Goal: Information Seeking & Learning: Learn about a topic

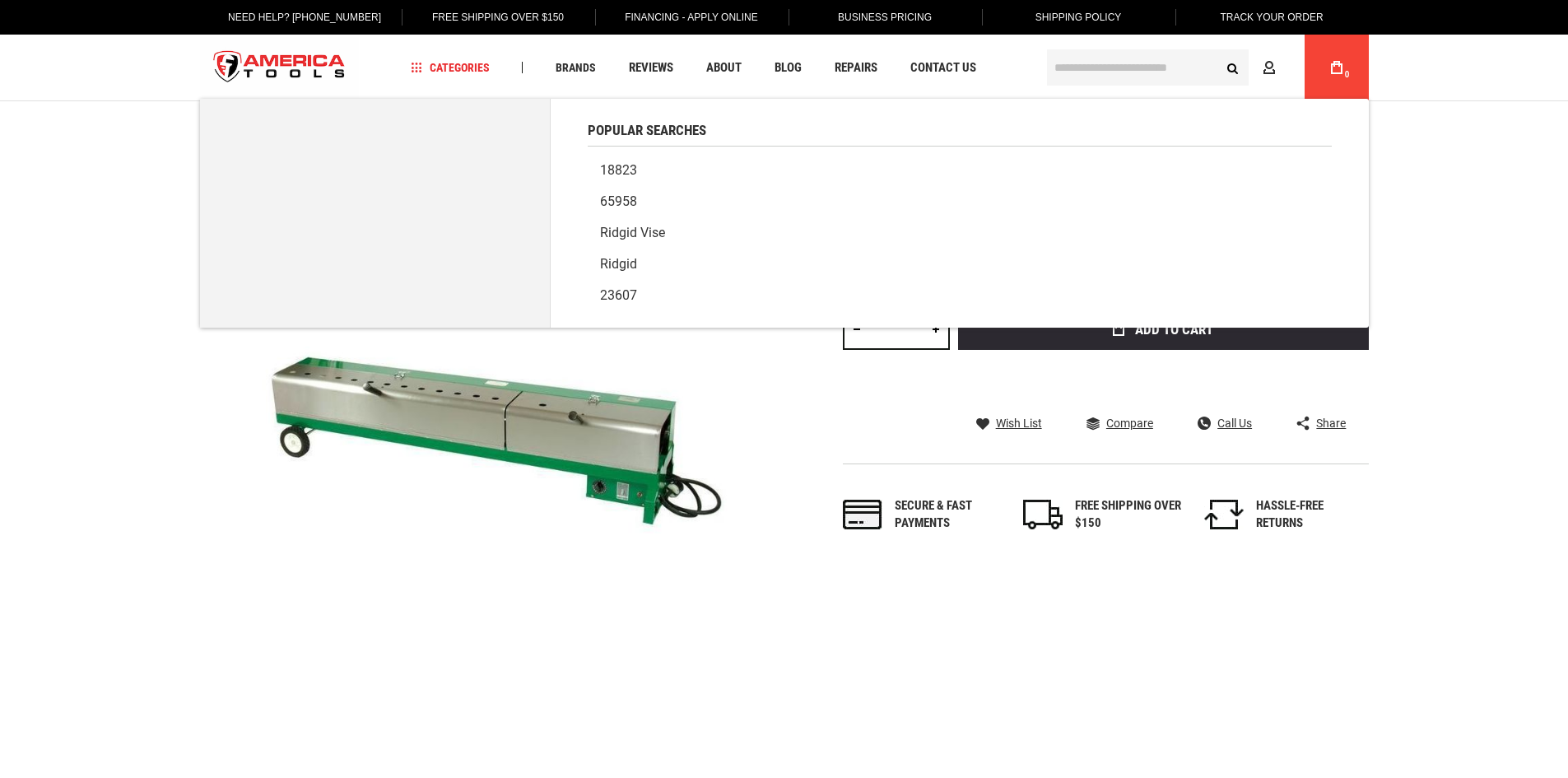
click at [1086, 64] on input "text" at bounding box center [1148, 67] width 202 height 36
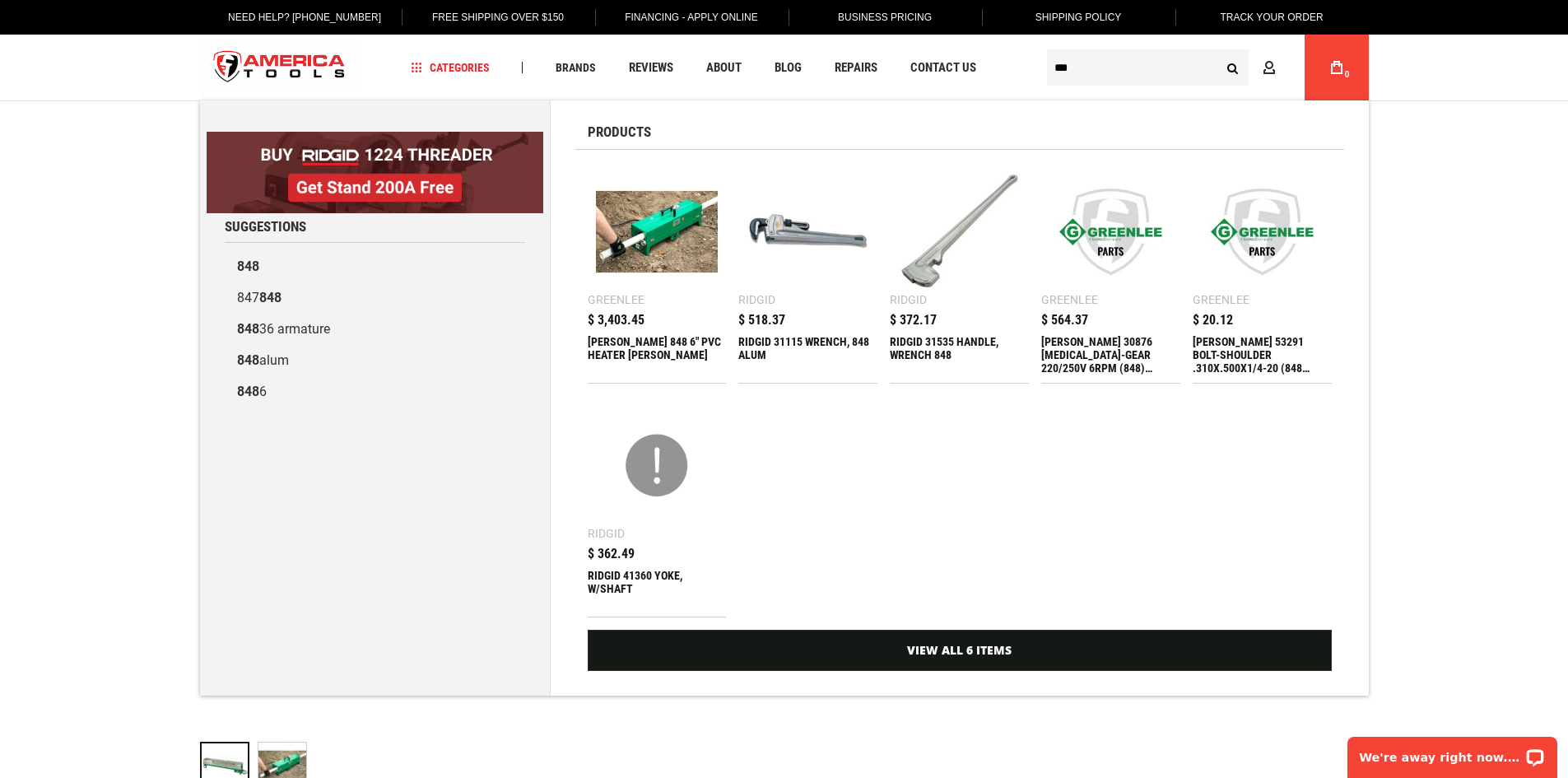
type input "***"
click at [672, 335] on div "[PERSON_NAME] 848 6" PVC HEATER [PERSON_NAME]" at bounding box center [657, 354] width 139 height 40
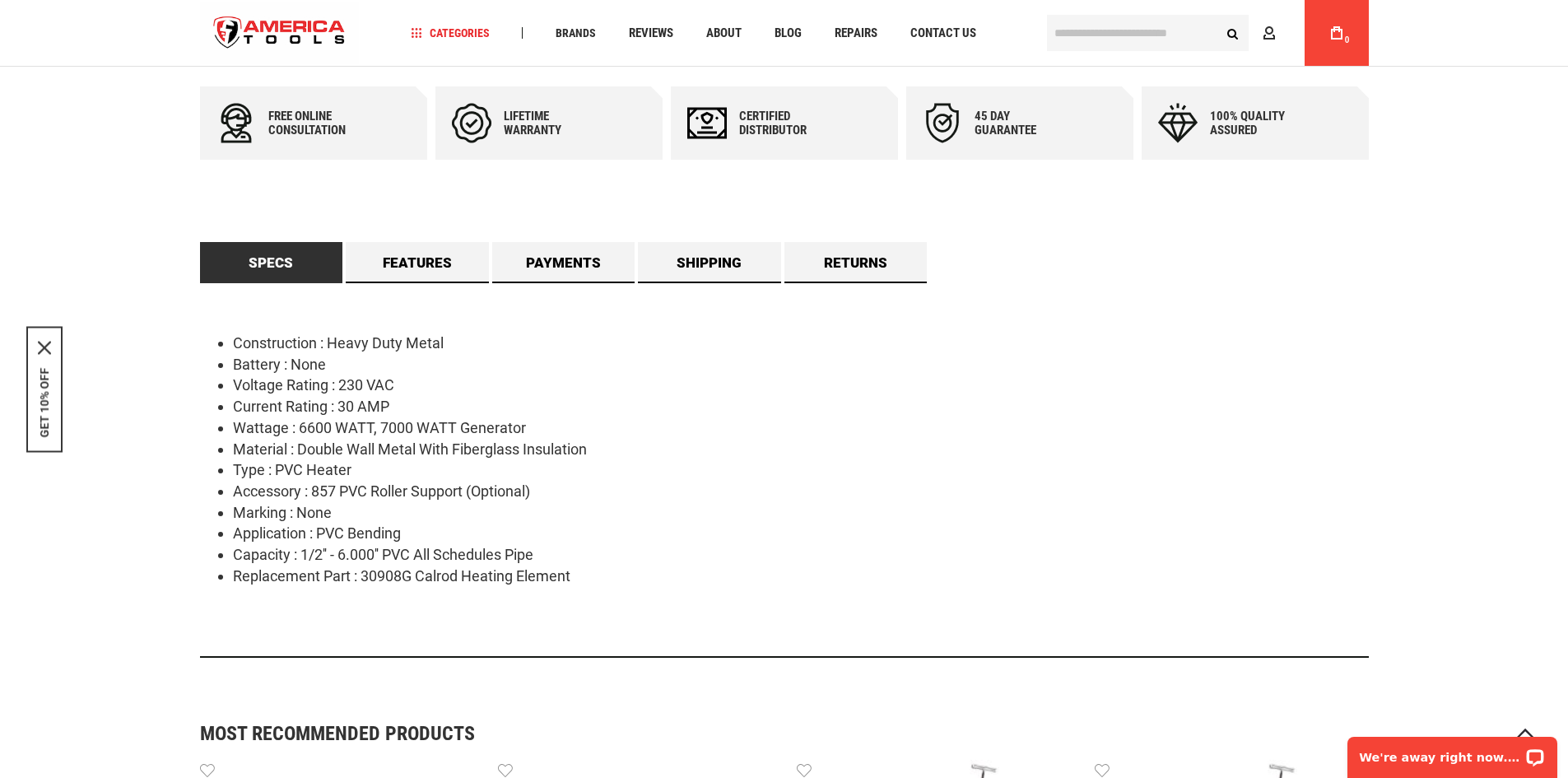
scroll to position [741, 0]
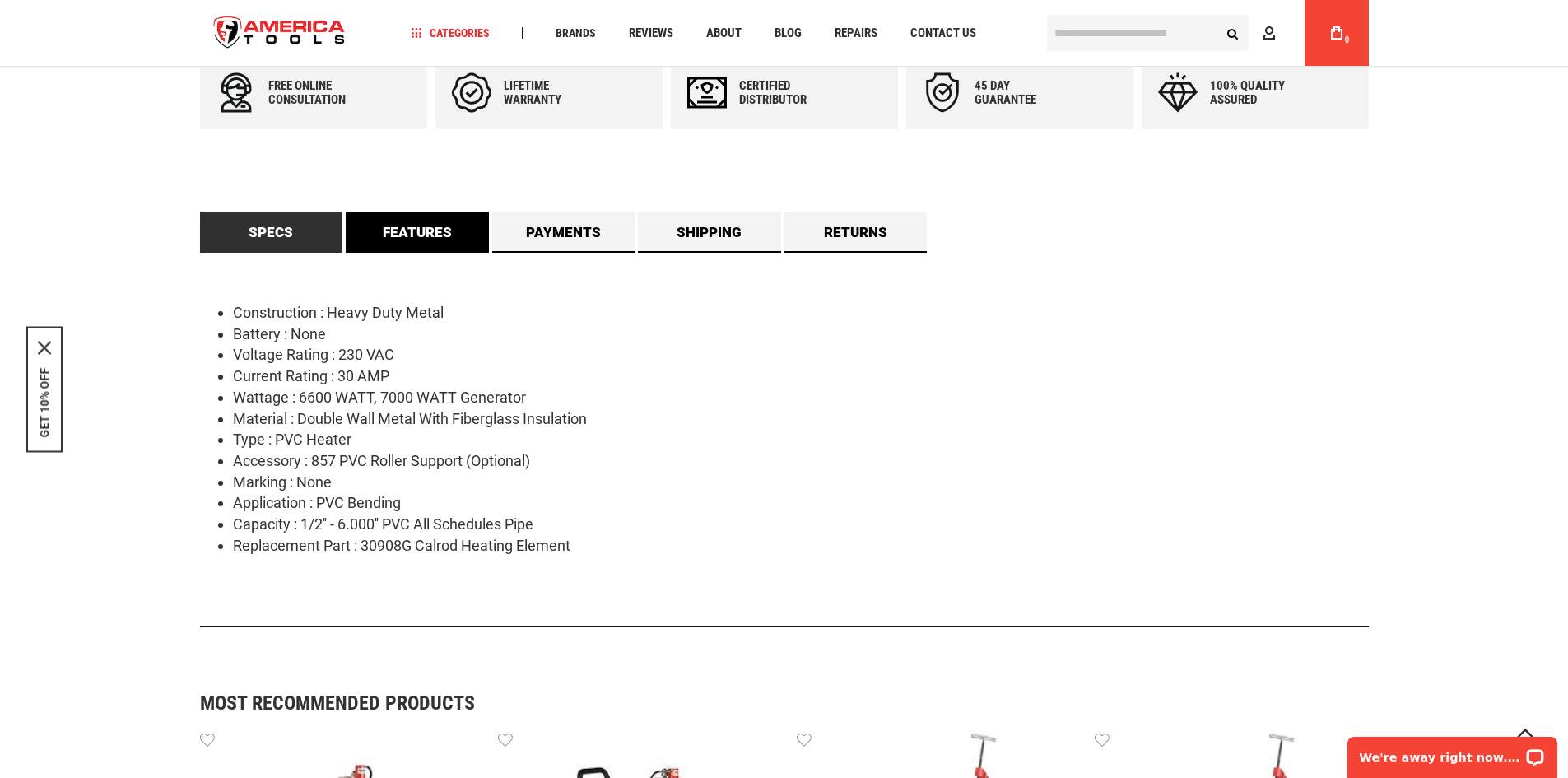
click at [456, 237] on link "Features" at bounding box center [417, 232] width 143 height 41
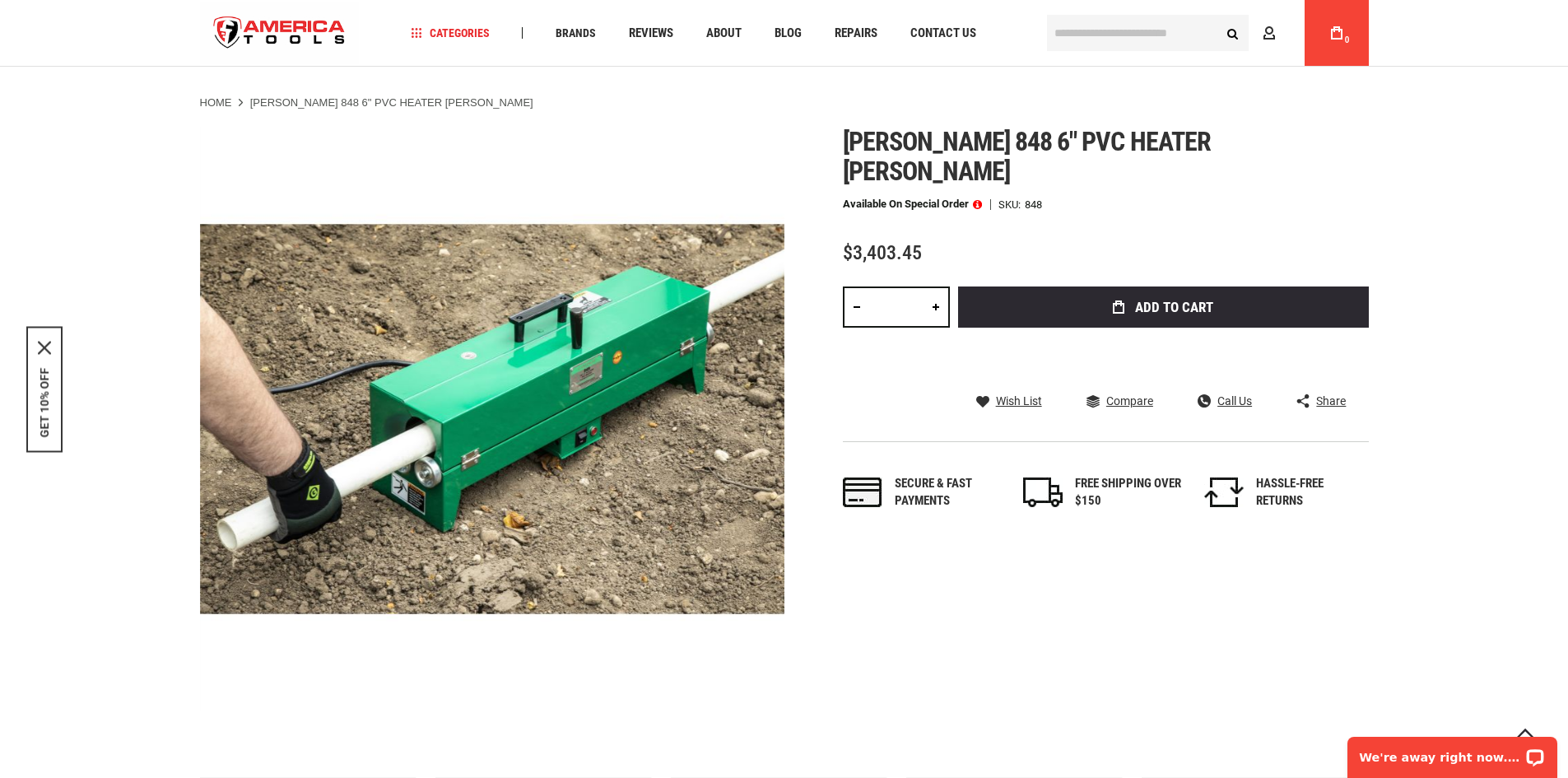
scroll to position [0, 0]
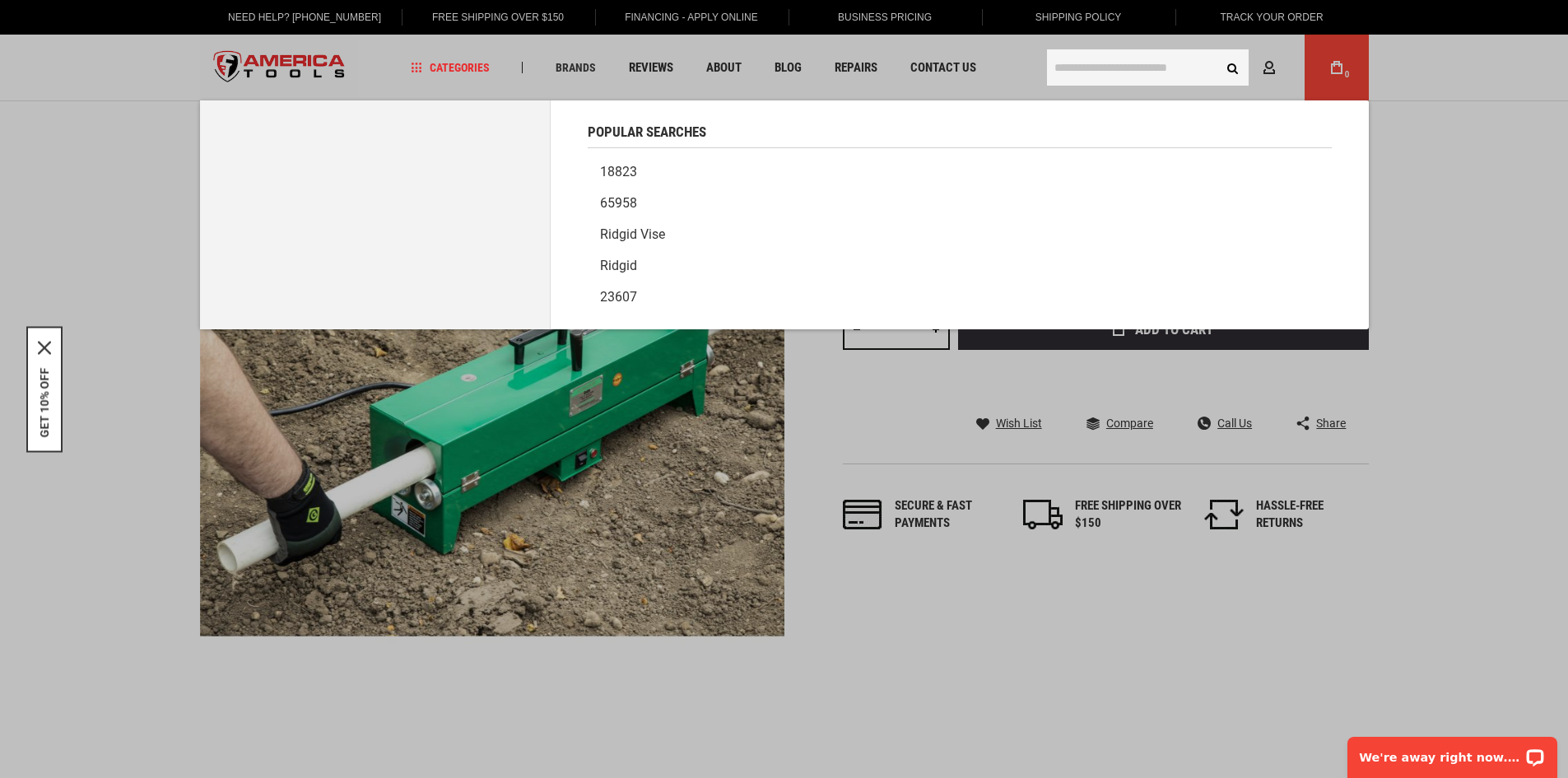
click at [1080, 62] on input "text" at bounding box center [1148, 67] width 202 height 36
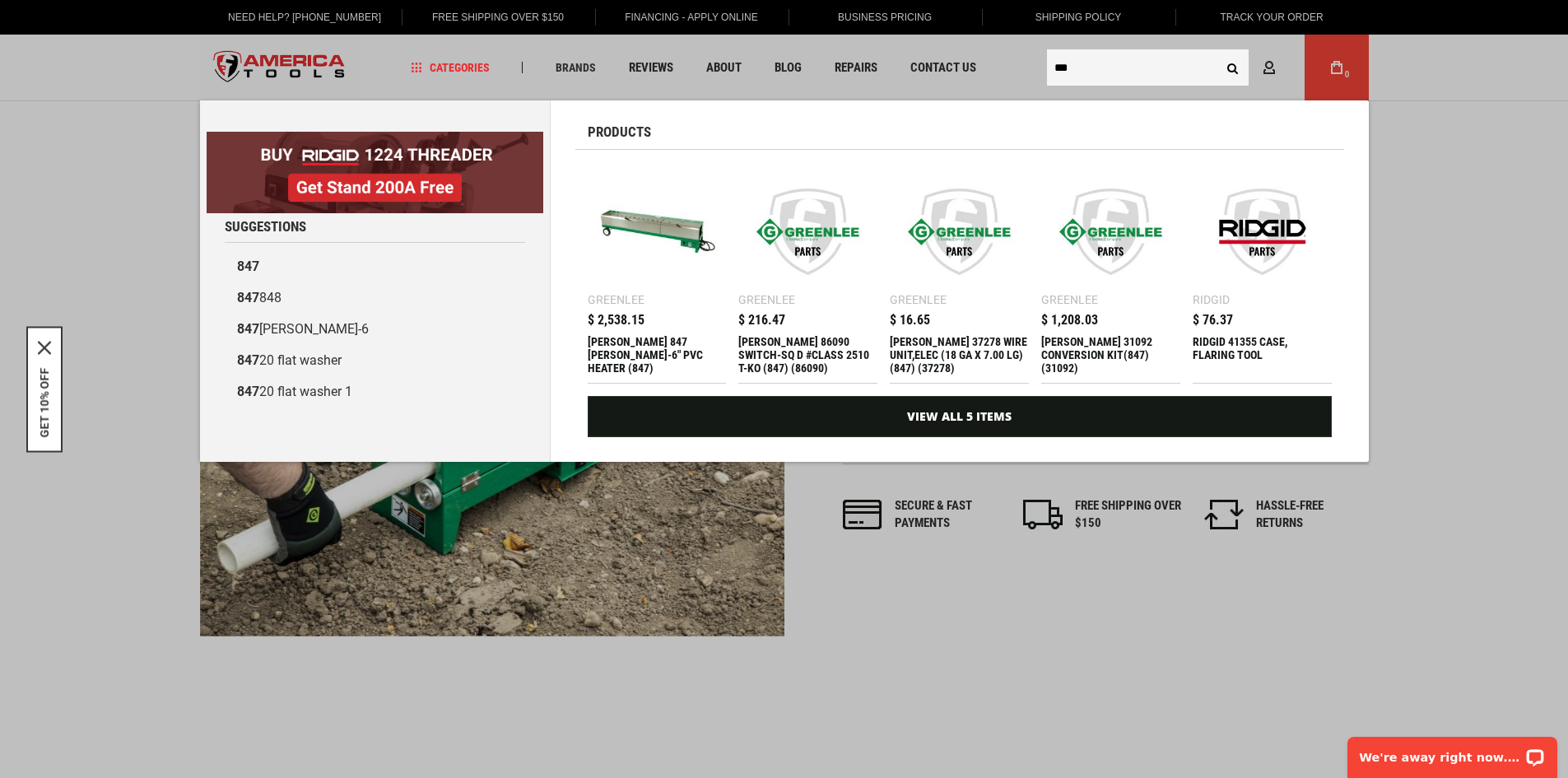
type input "***"
click at [636, 234] on img at bounding box center [658, 231] width 122 height 122
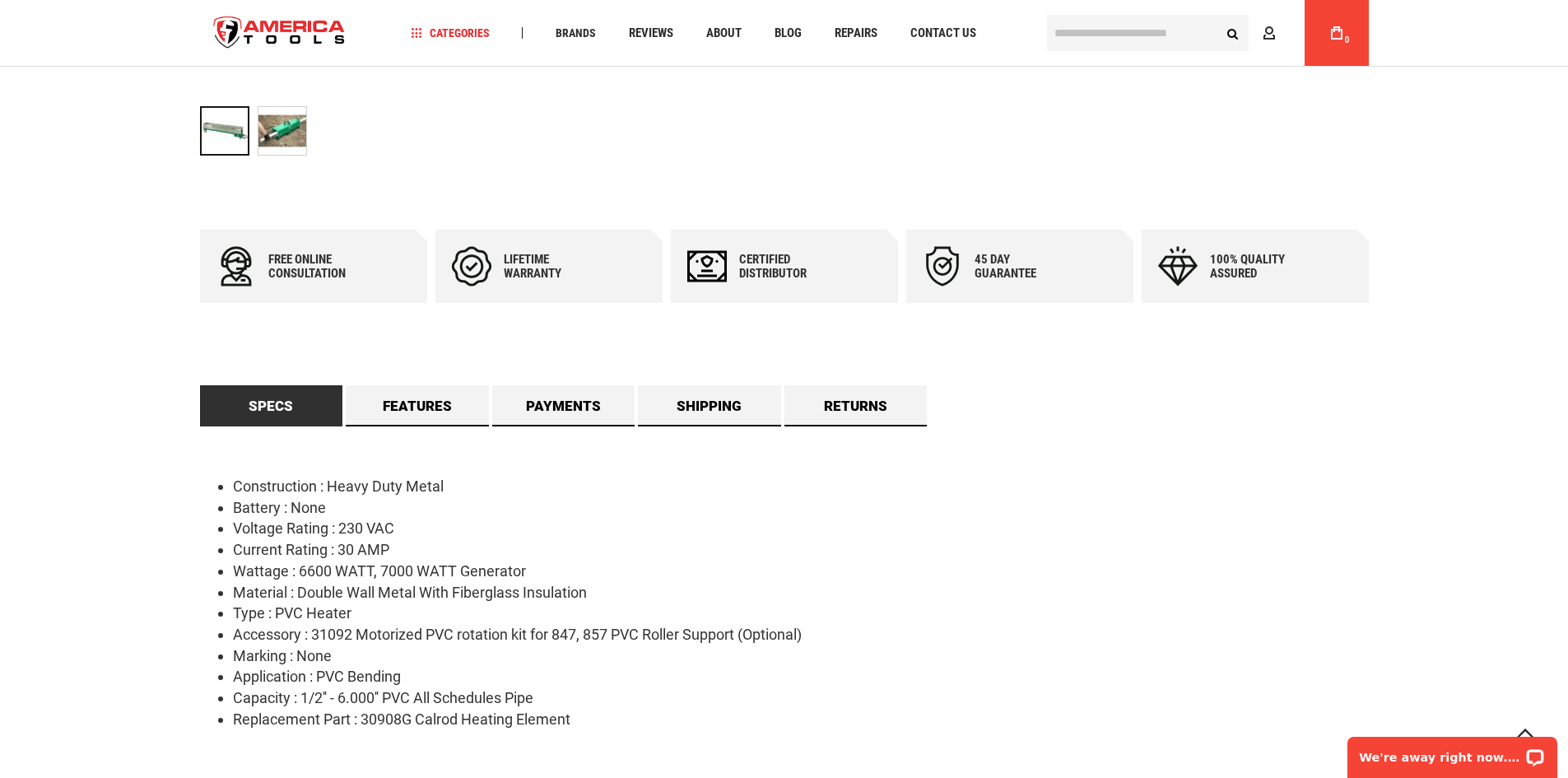
scroll to position [658, 0]
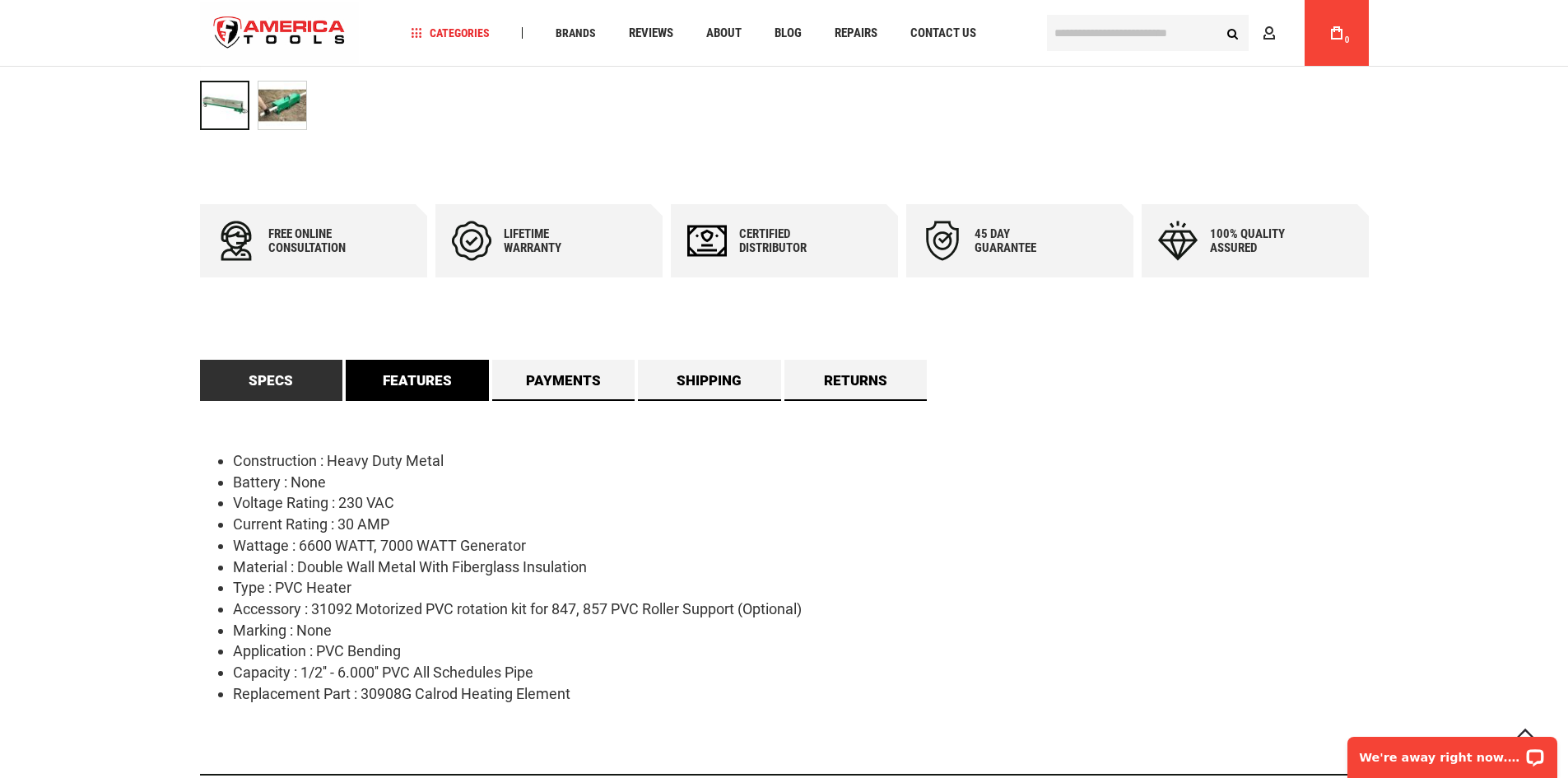
click at [423, 370] on link "Features" at bounding box center [417, 380] width 143 height 41
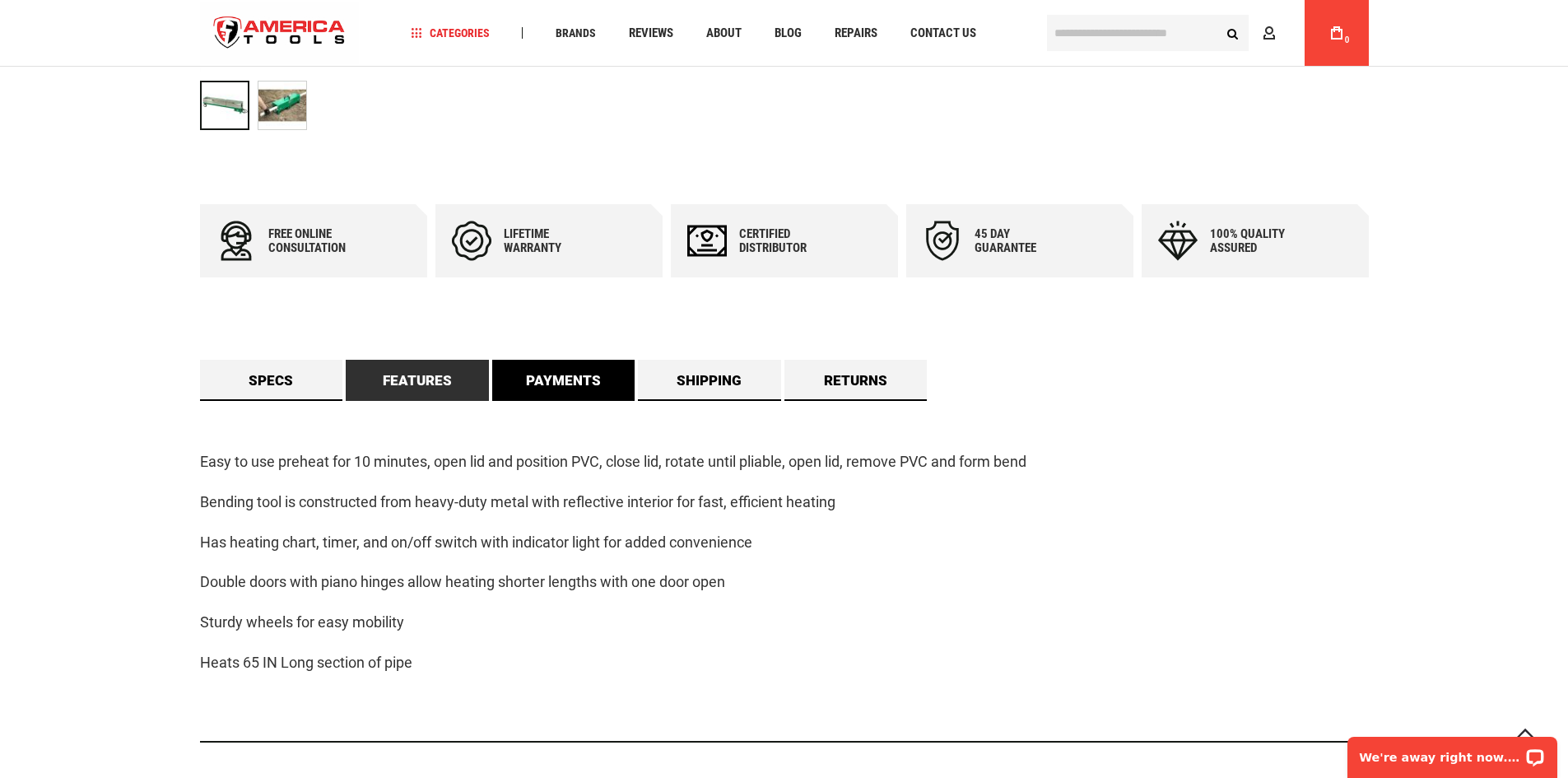
click at [554, 367] on link "Payments" at bounding box center [563, 380] width 143 height 41
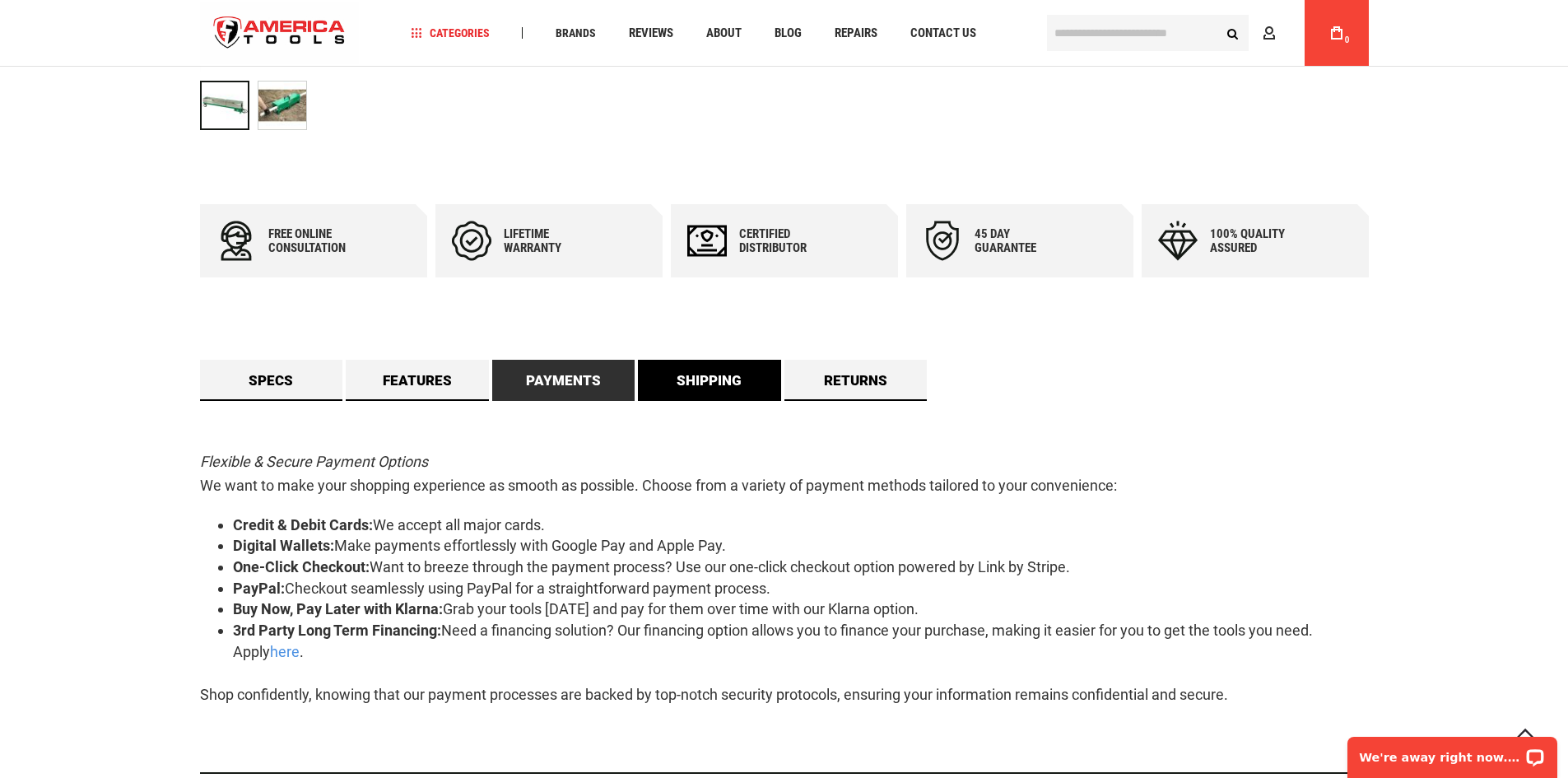
click at [680, 380] on link "Shipping" at bounding box center [709, 380] width 143 height 41
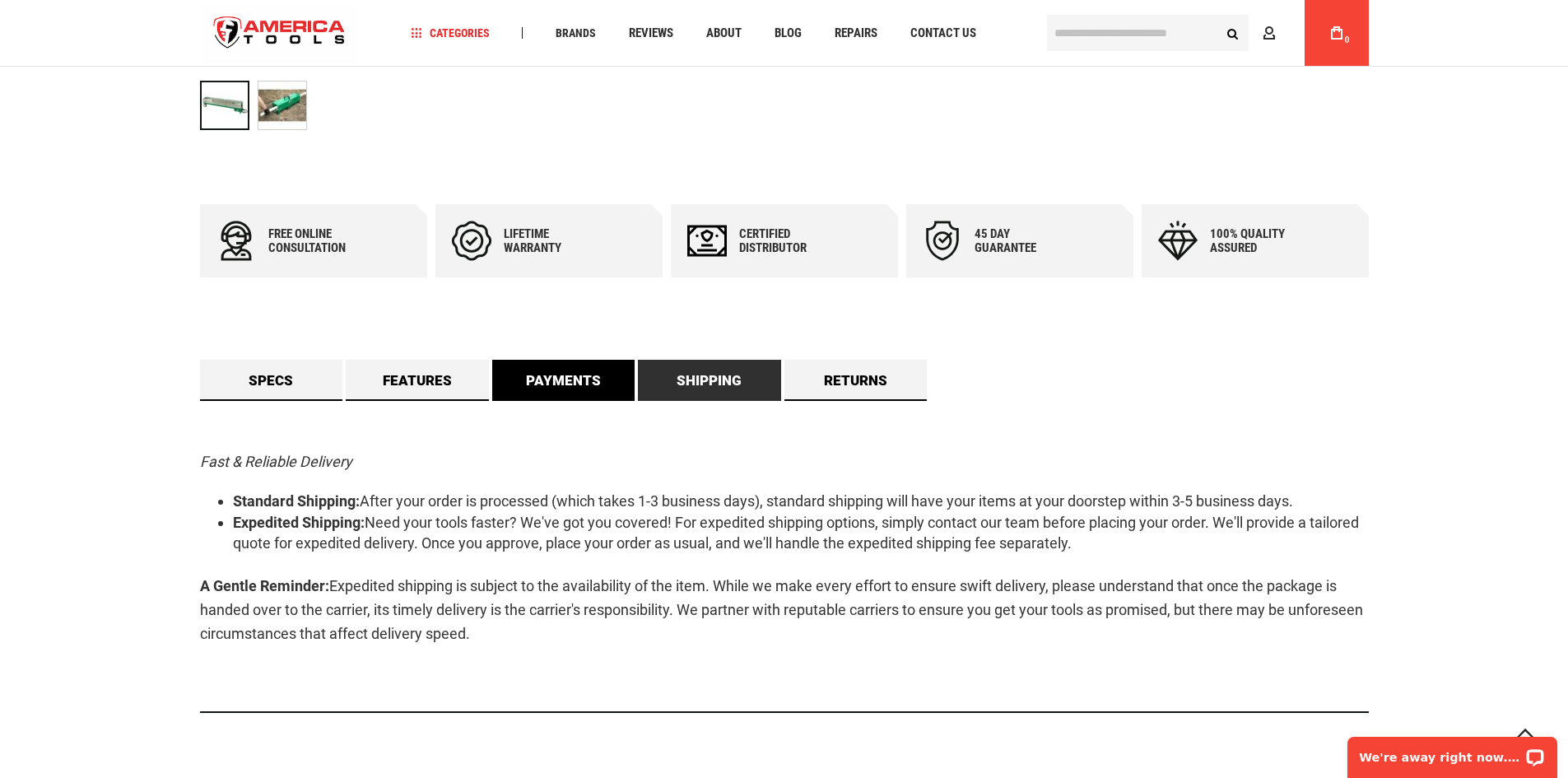
click at [621, 380] on link "Payments" at bounding box center [563, 380] width 143 height 41
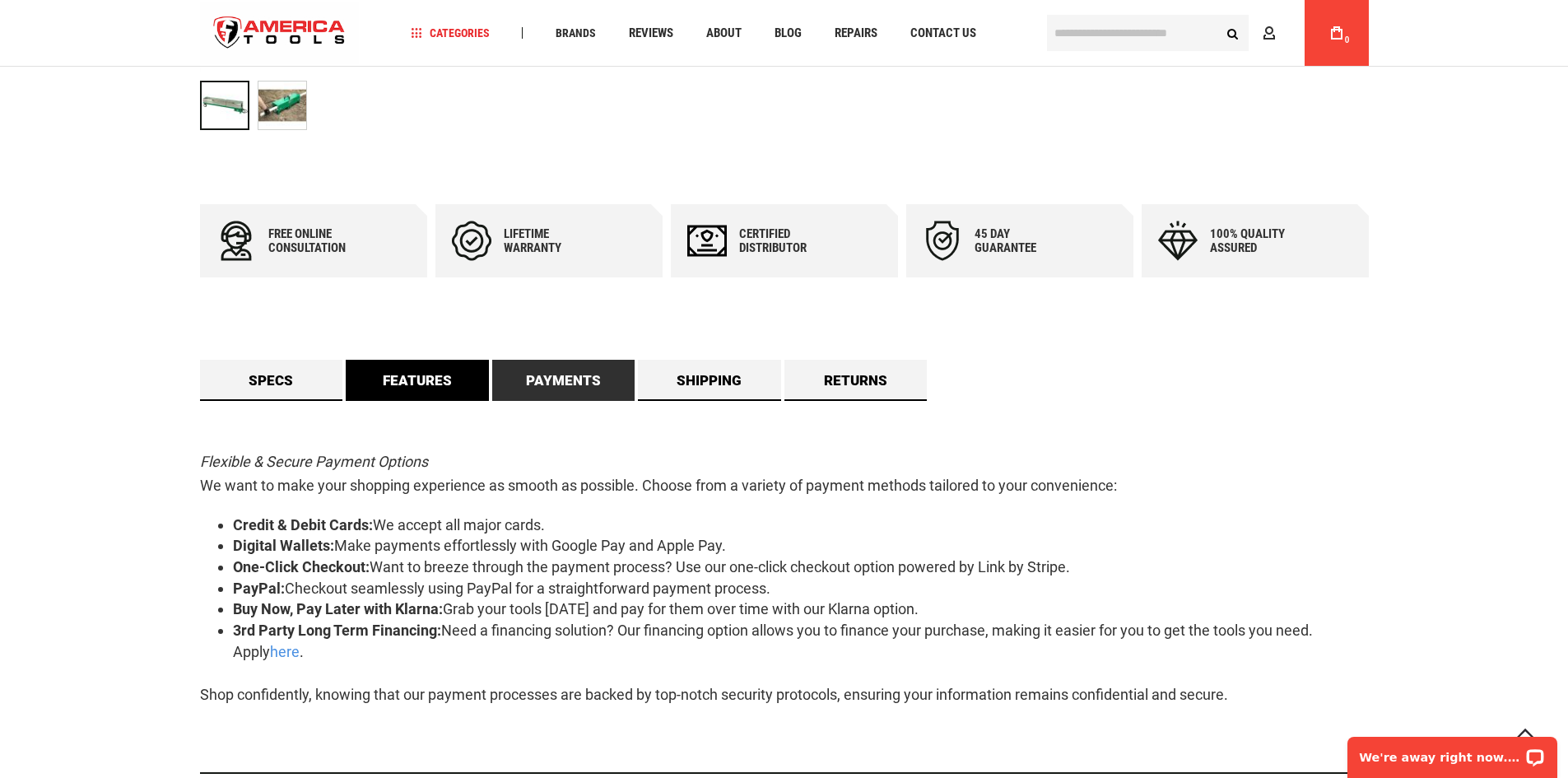
click at [468, 372] on link "Features" at bounding box center [417, 380] width 143 height 41
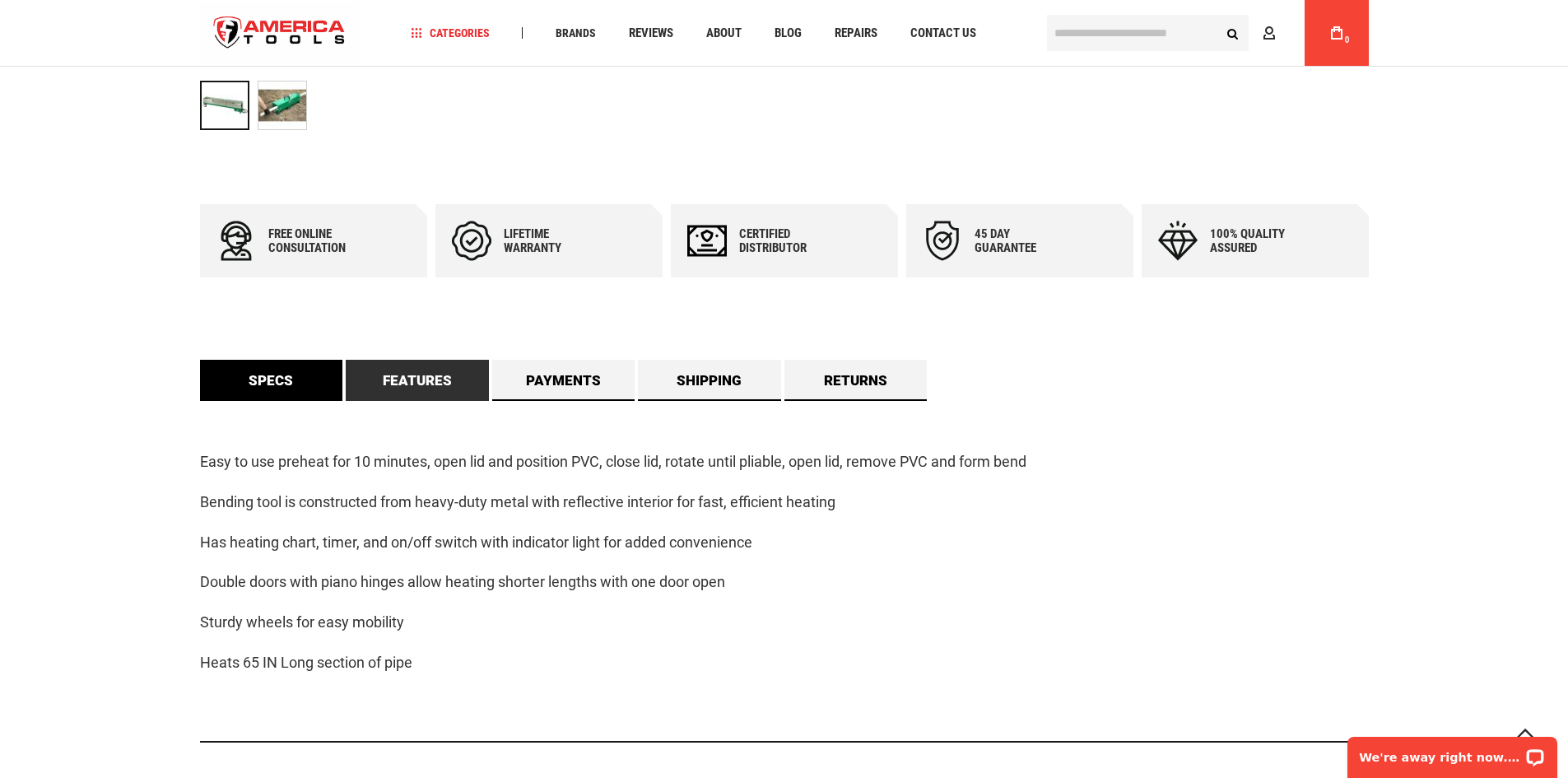
click at [330, 372] on link "Specs" at bounding box center [271, 380] width 143 height 41
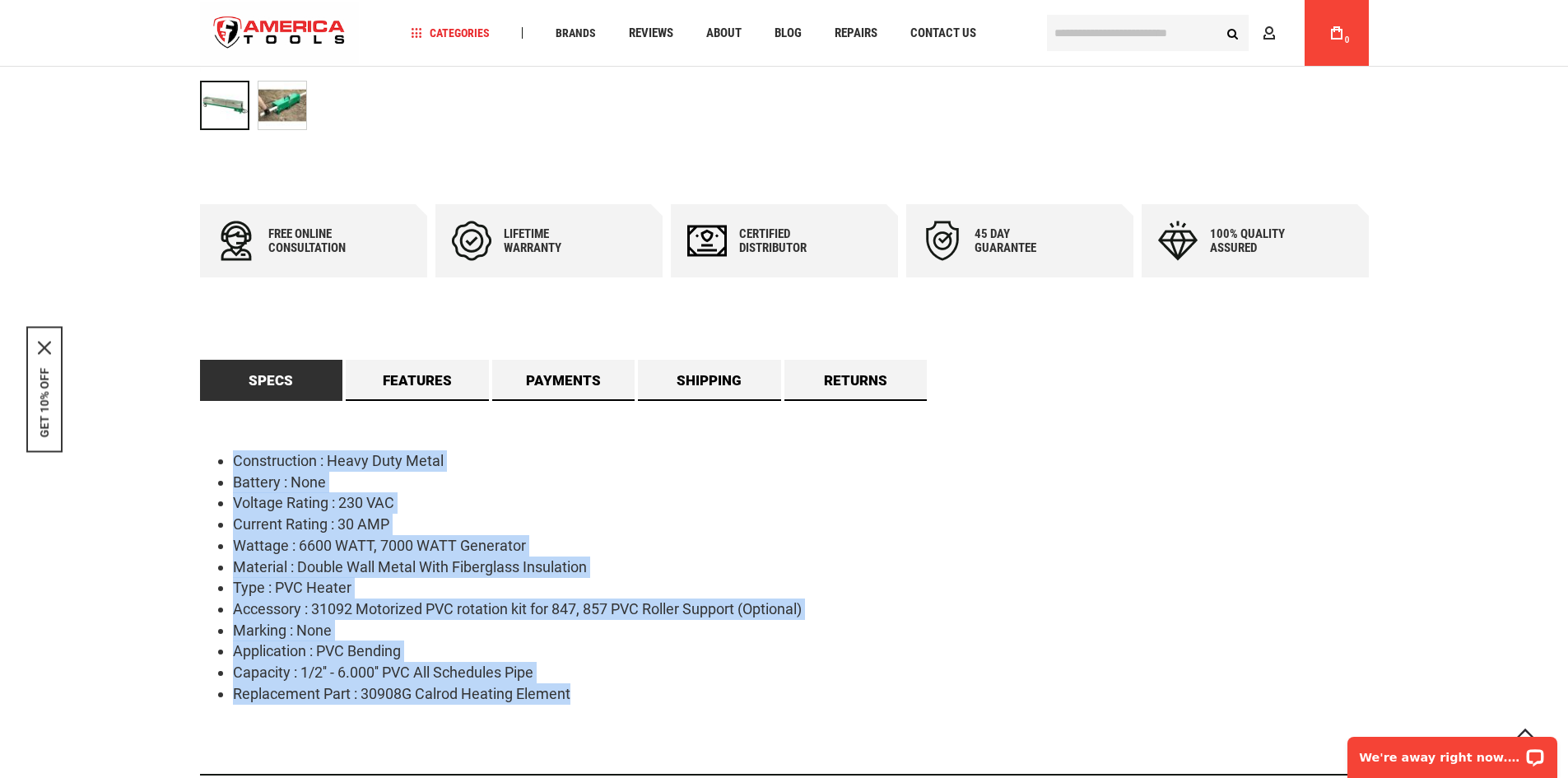
drag, startPoint x: 582, startPoint y: 693, endPoint x: 224, endPoint y: 469, distance: 422.3
click at [224, 469] on ul "Construction : Heavy Duty Metal Battery : None Voltage Rating : 230 VAC Current…" at bounding box center [784, 577] width 1169 height 254
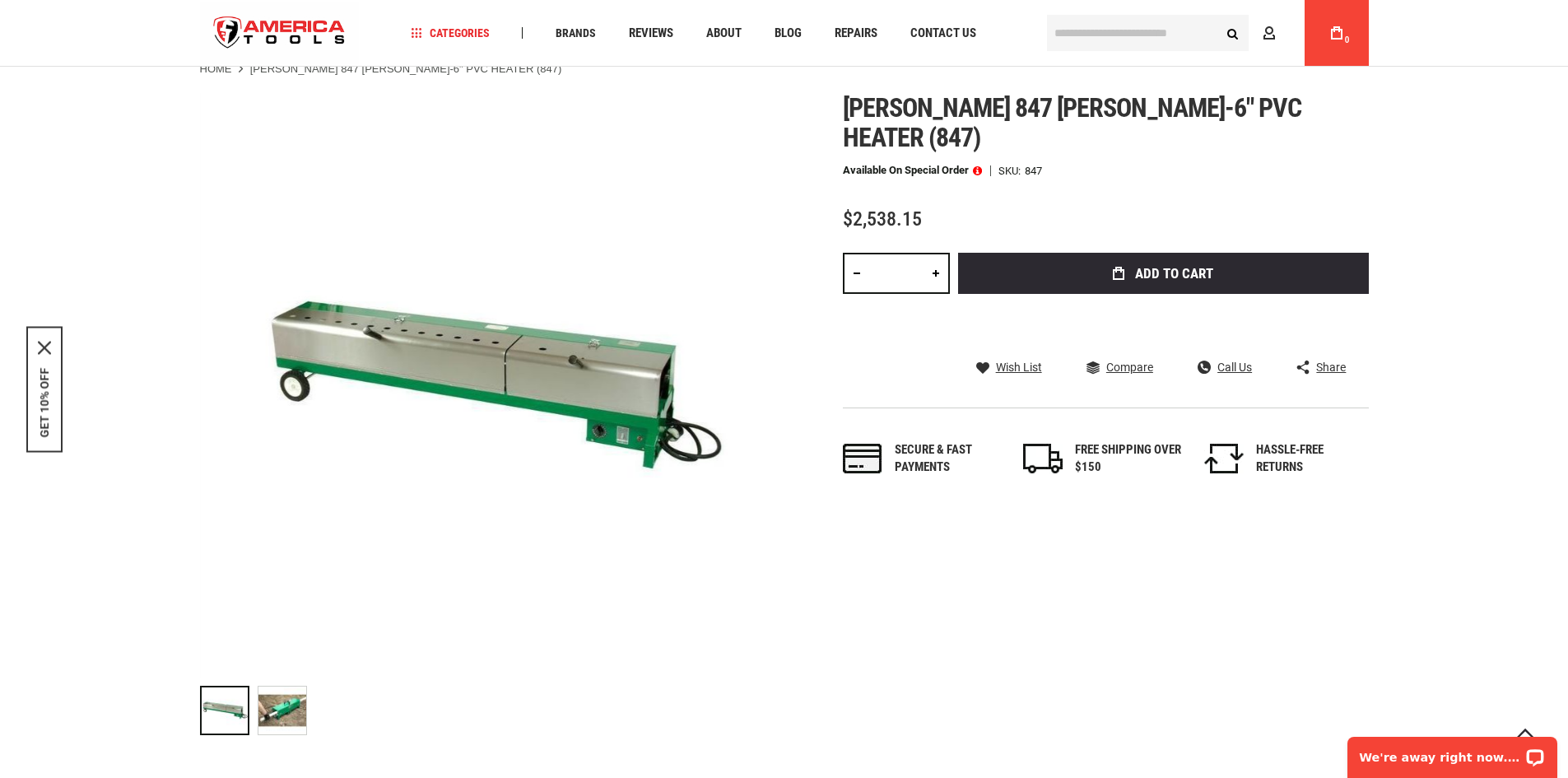
scroll to position [0, 0]
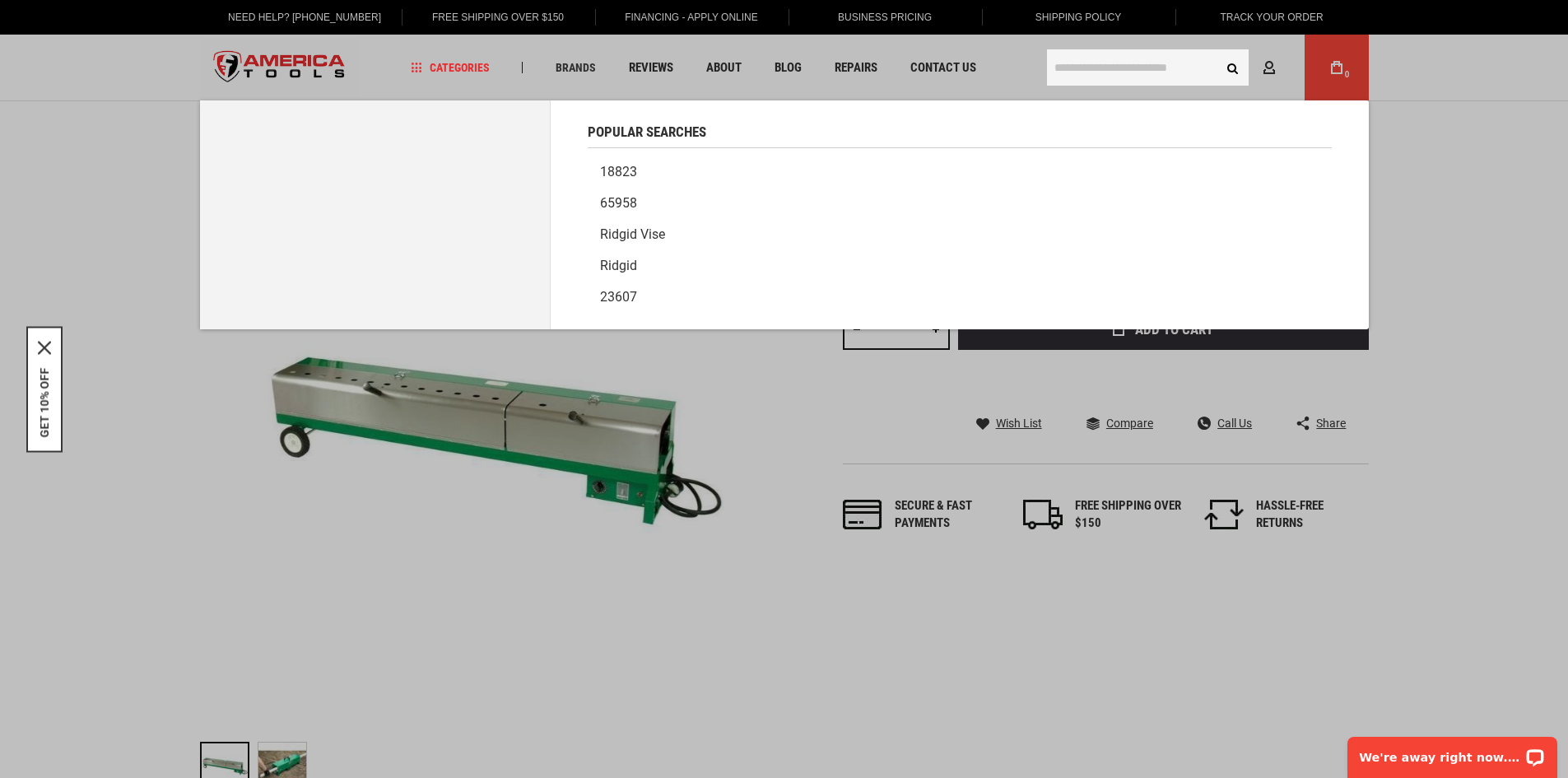
click at [1104, 71] on input "text" at bounding box center [1148, 67] width 202 height 36
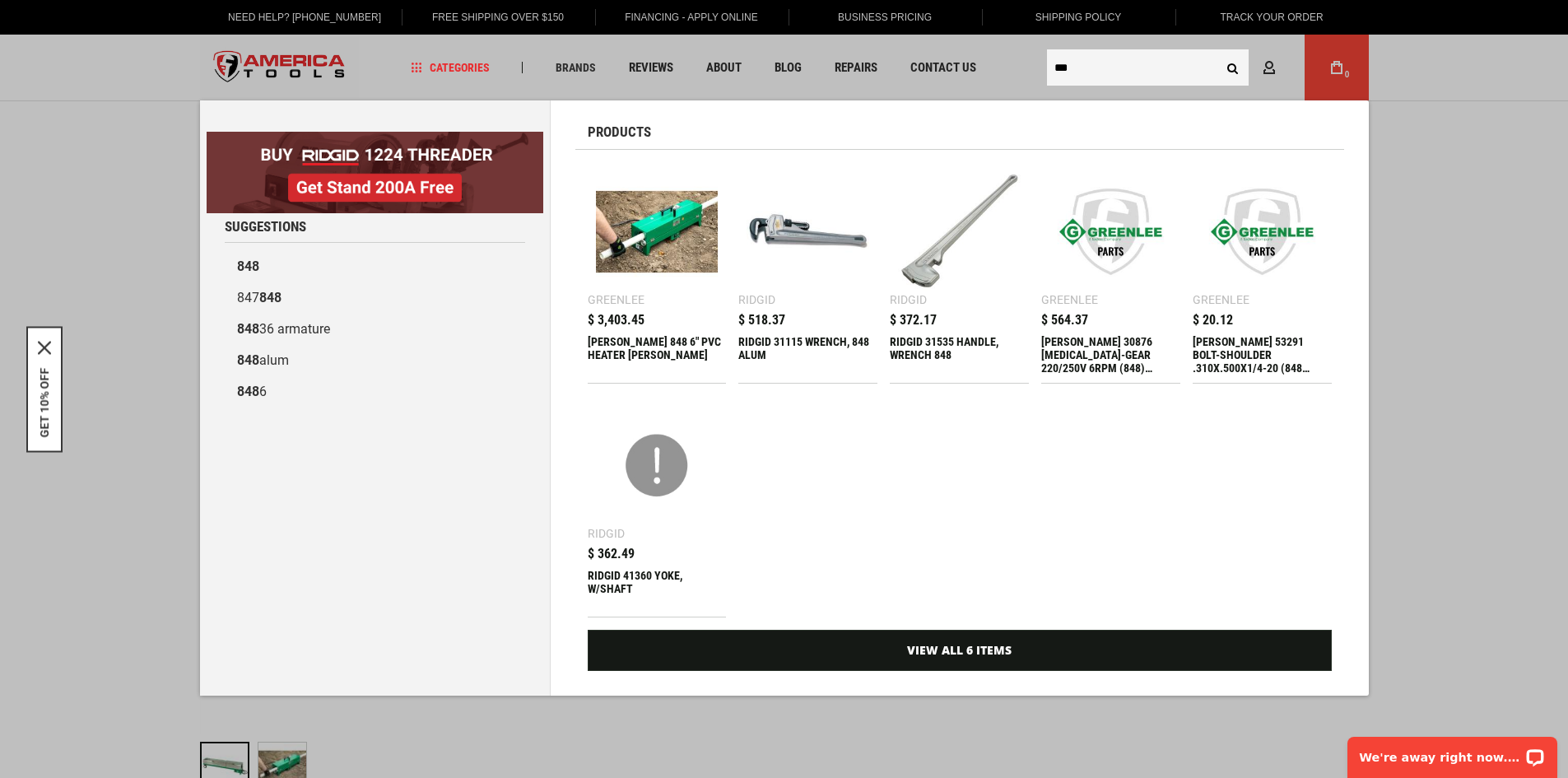
type input "***"
click at [613, 322] on span "$ 3,403.45" at bounding box center [615, 320] width 57 height 13
